Goal: Information Seeking & Learning: Learn about a topic

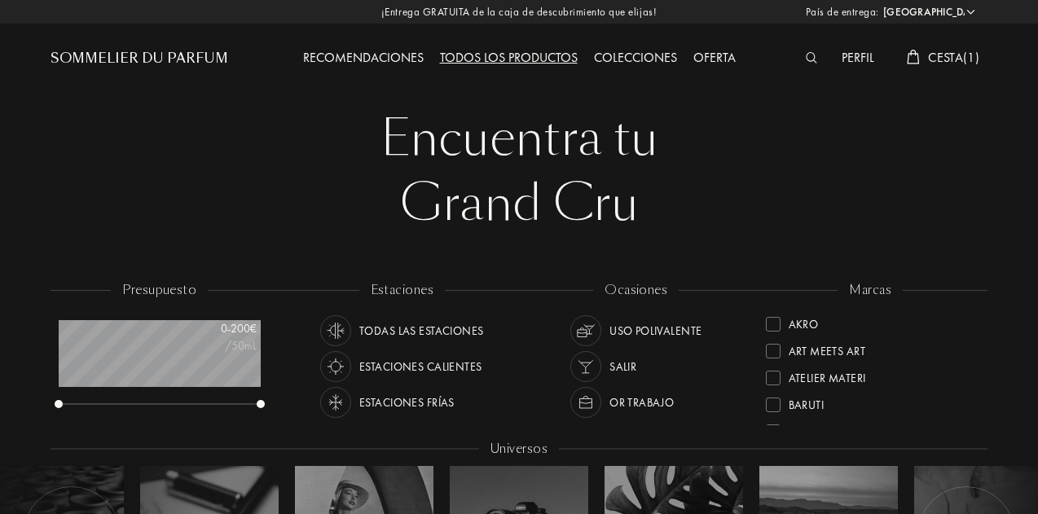
select select "ES"
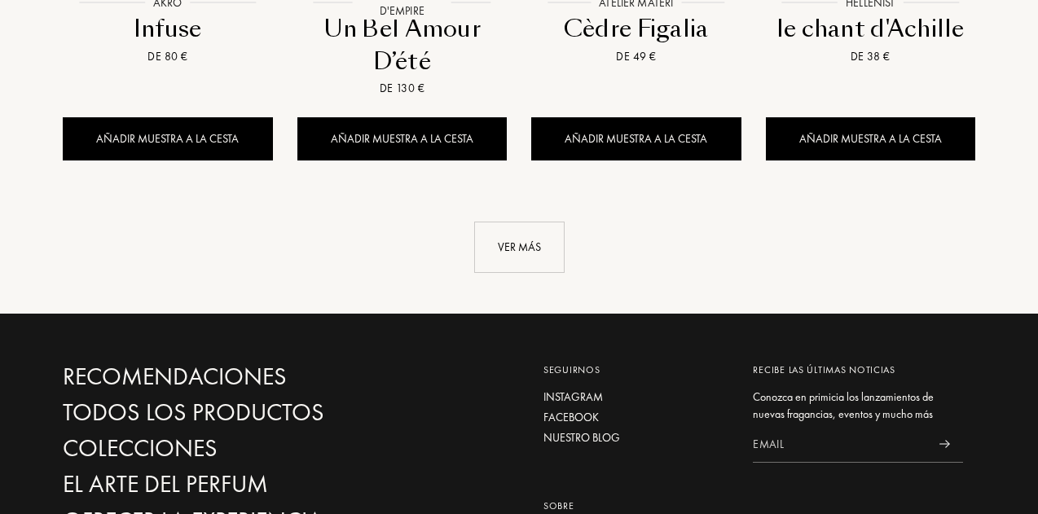
scroll to position [1792, 0]
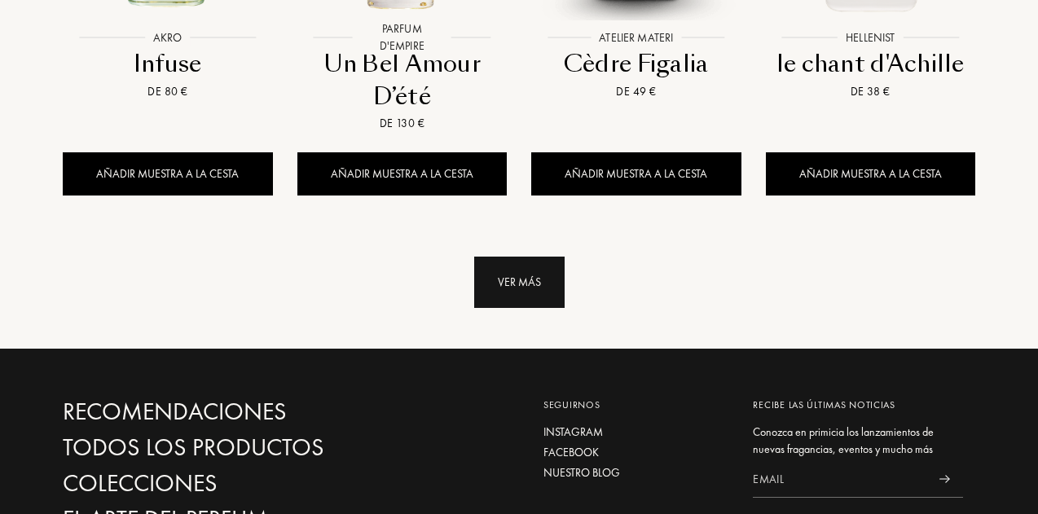
click at [550, 257] on div "Ver más" at bounding box center [519, 282] width 90 height 51
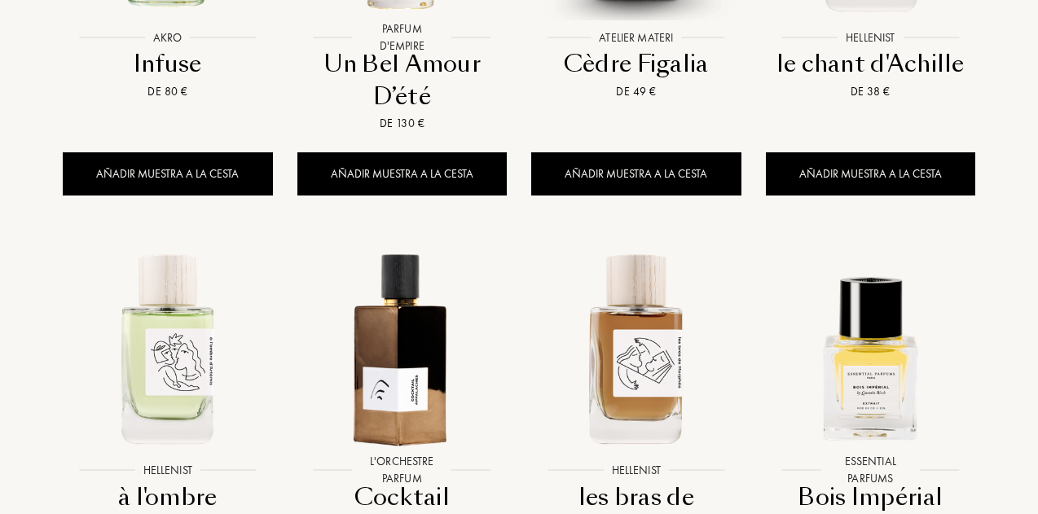
scroll to position [2200, 0]
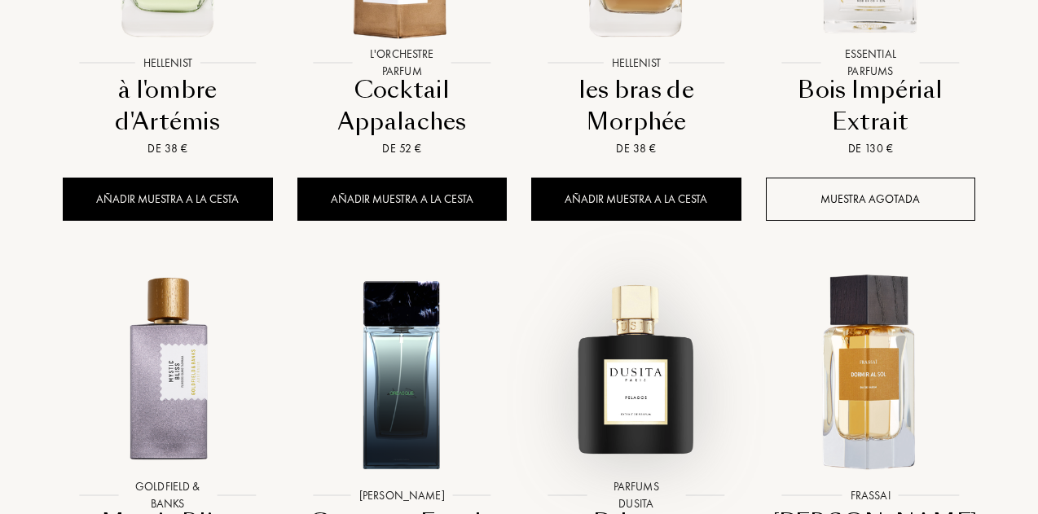
click at [631, 348] on img at bounding box center [635, 372] width 211 height 211
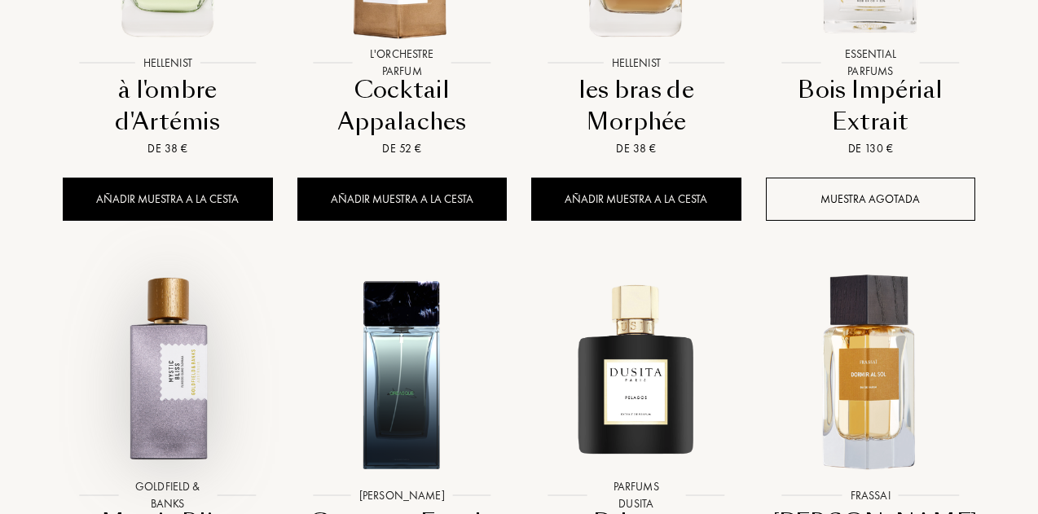
scroll to position [1955, 0]
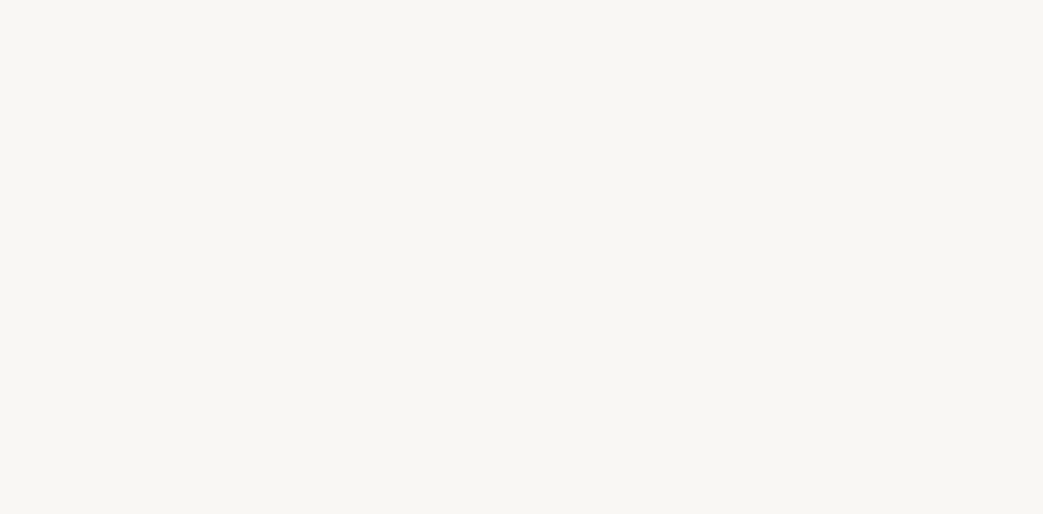
select select "ES"
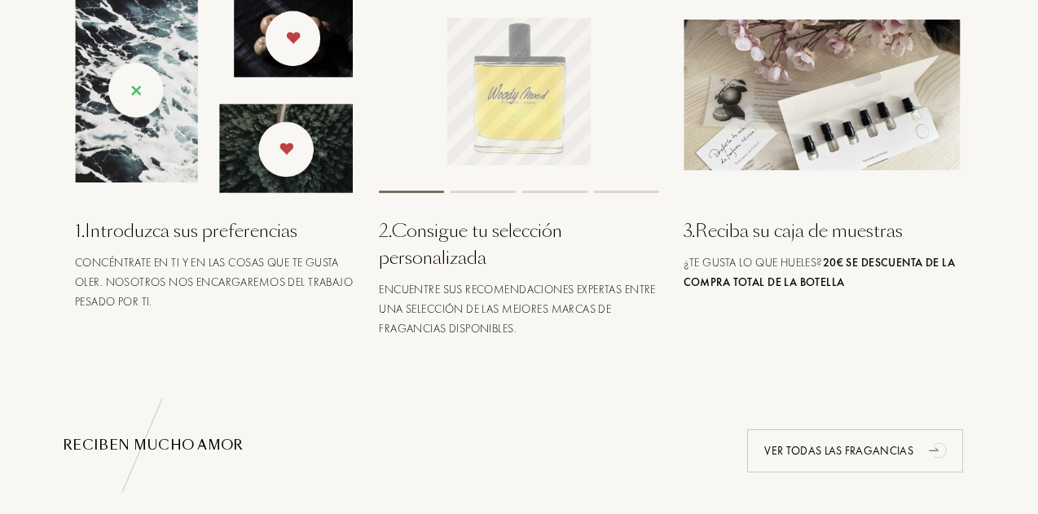
scroll to position [896, 0]
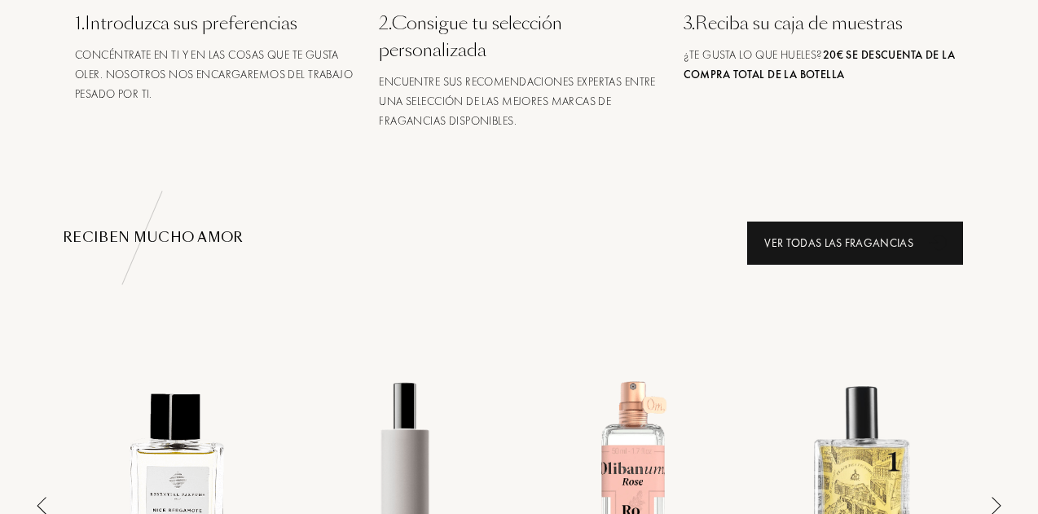
click at [815, 239] on div "Ver todas las fragancias" at bounding box center [855, 243] width 216 height 43
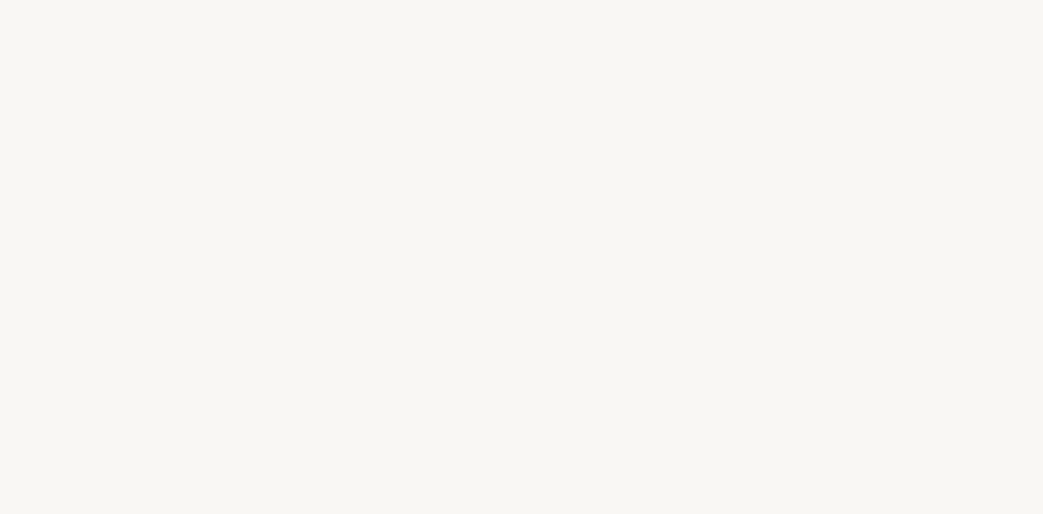
select select "ES"
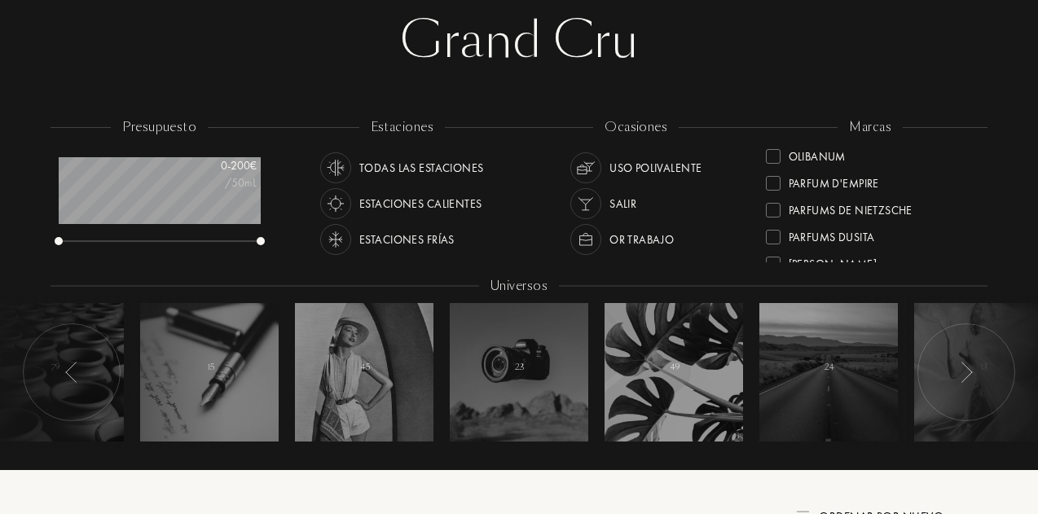
scroll to position [570, 0]
click at [807, 154] on div "Parfums Dusita" at bounding box center [832, 153] width 86 height 22
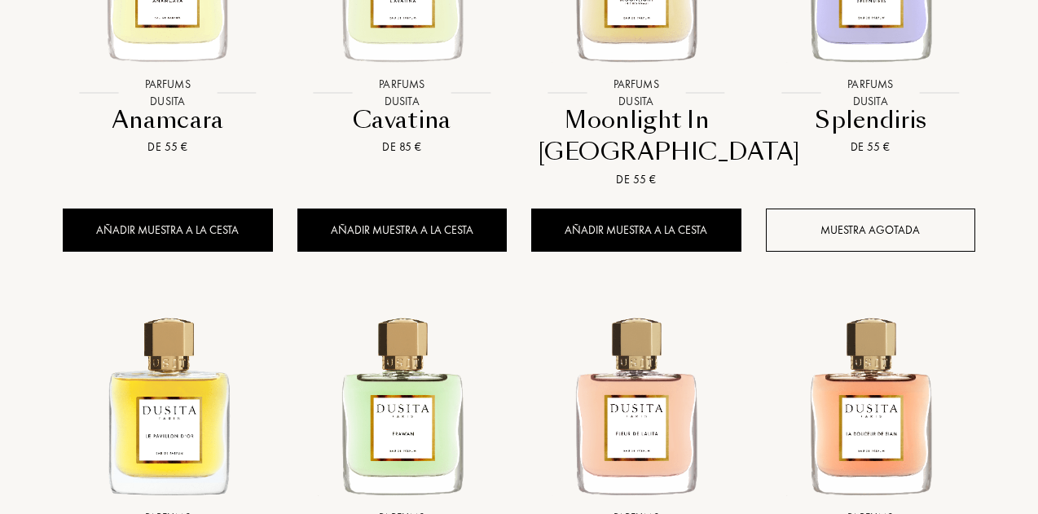
scroll to position [1711, 0]
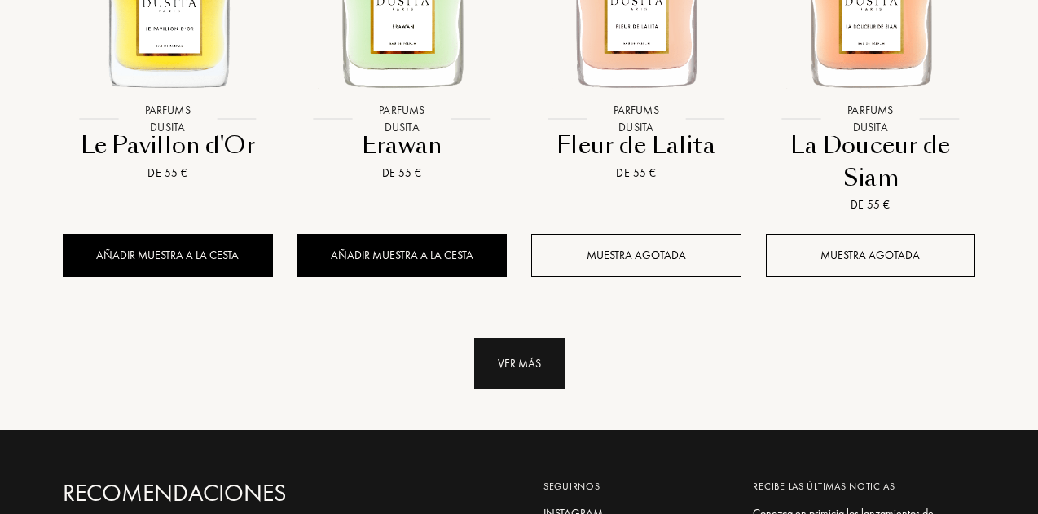
click at [533, 363] on div "Ver más" at bounding box center [519, 363] width 90 height 51
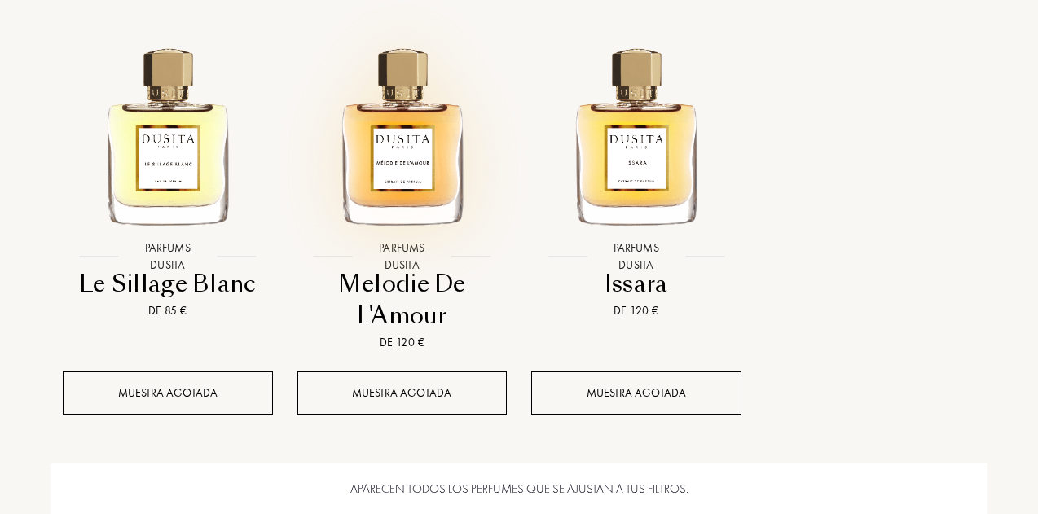
scroll to position [2118, 0]
